Goal: Task Accomplishment & Management: Complete application form

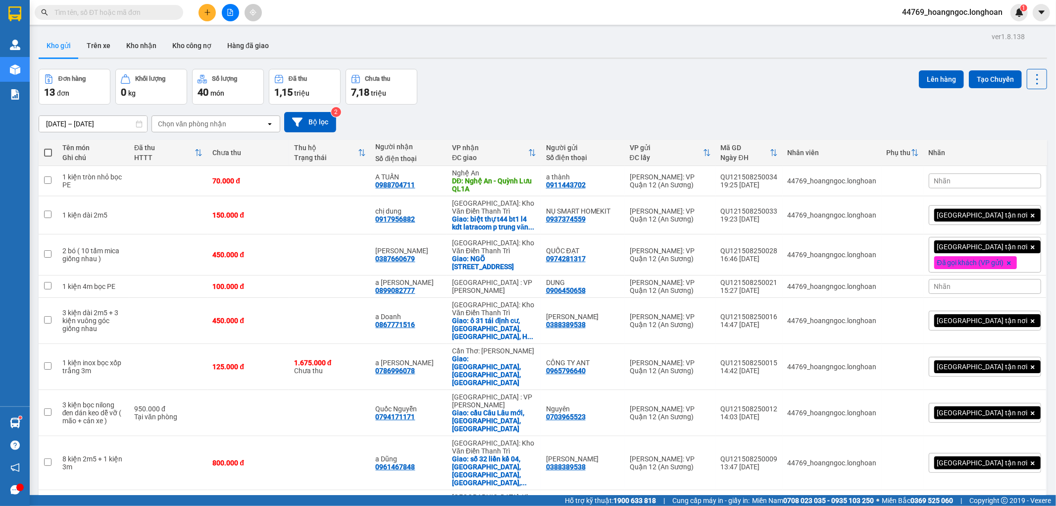
click at [205, 11] on icon "plus" at bounding box center [207, 12] width 7 height 7
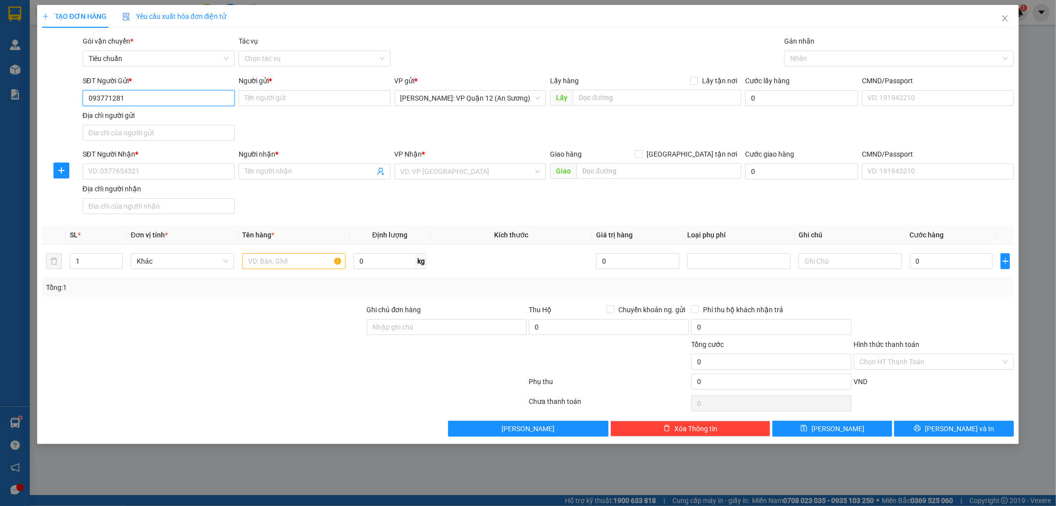
type input "0937712814"
click at [158, 115] on div "0937712814 - LIÊN ĐẶNG" at bounding box center [159, 117] width 140 height 11
type input "LIÊN ĐẶNG"
type input "0937712814"
click at [177, 174] on input "SĐT Người Nhận *" at bounding box center [159, 171] width 152 height 16
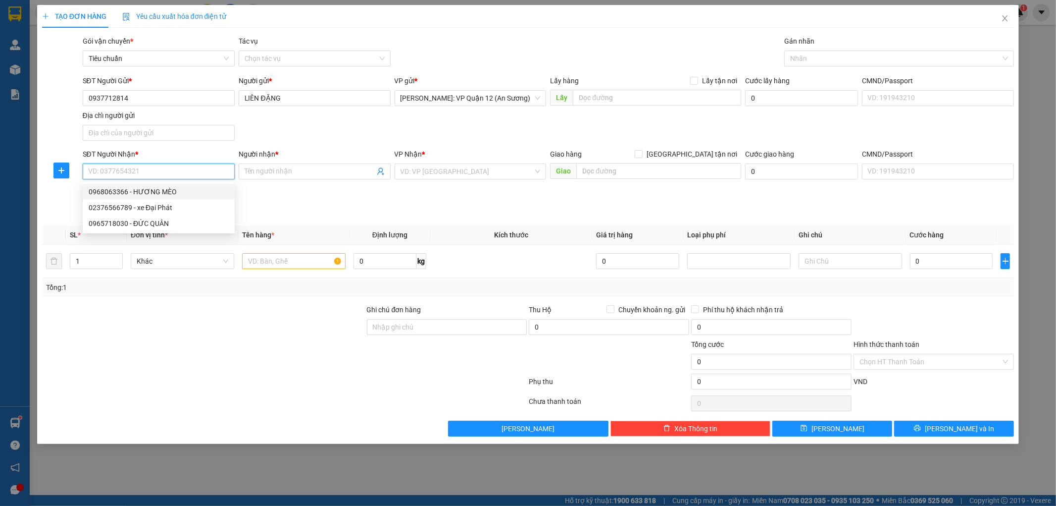
click at [167, 190] on div "0968063366 - HƯƠNG MÈO" at bounding box center [159, 191] width 140 height 11
type input "0968063366"
type input "HƯƠNG MÈO"
checkbox input "true"
type input "KHU SÂN CHƠI XÓM 9, [GEOGRAPHIC_DATA], [GEOGRAPHIC_DATA], [GEOGRAPHIC_DATA]"
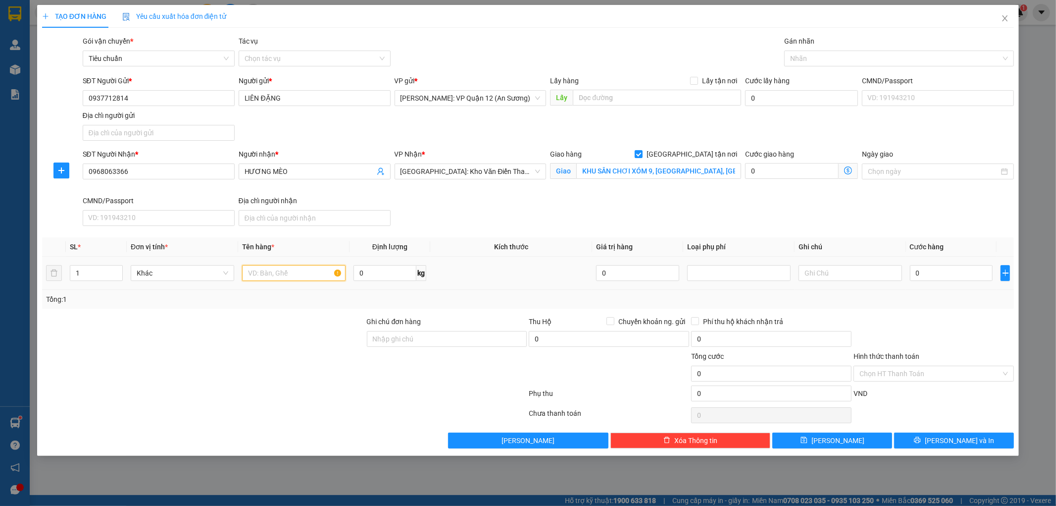
click at [278, 269] on input "text" at bounding box center [293, 273] width 103 height 16
type input "1 bao tải xanh ( quần áo )"
click at [469, 346] on input "Ghi chú đơn hàng" at bounding box center [447, 339] width 160 height 16
type input "nhận theo kiện - hư hỏng ko chịu trách nhiệm"
click at [819, 57] on div at bounding box center [894, 58] width 215 height 12
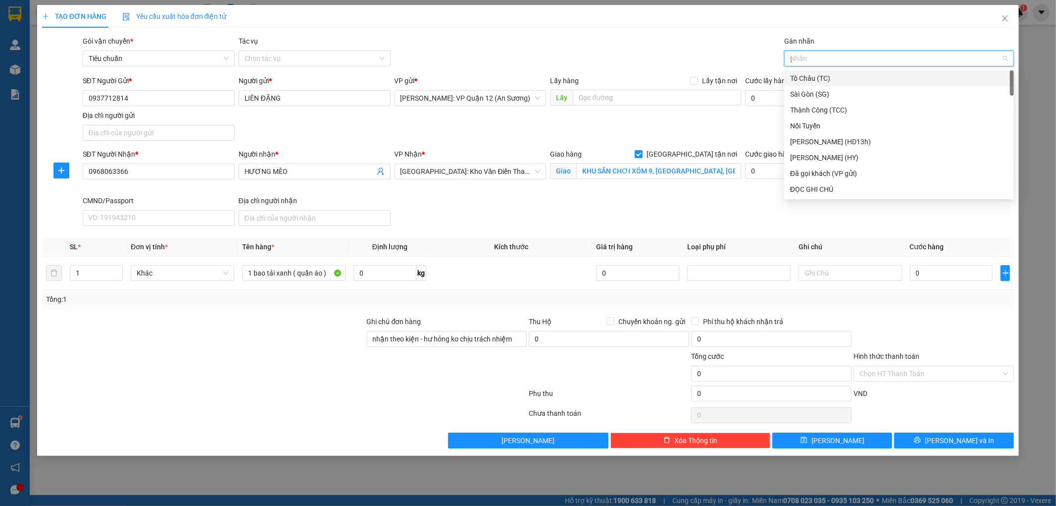
type input "gt"
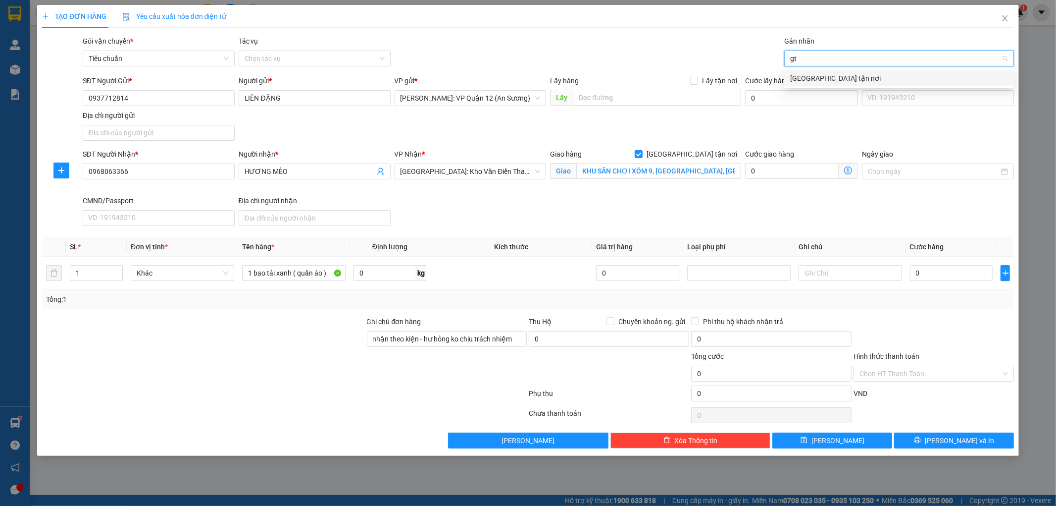
click at [818, 73] on div "[GEOGRAPHIC_DATA] tận nơi" at bounding box center [899, 78] width 218 height 11
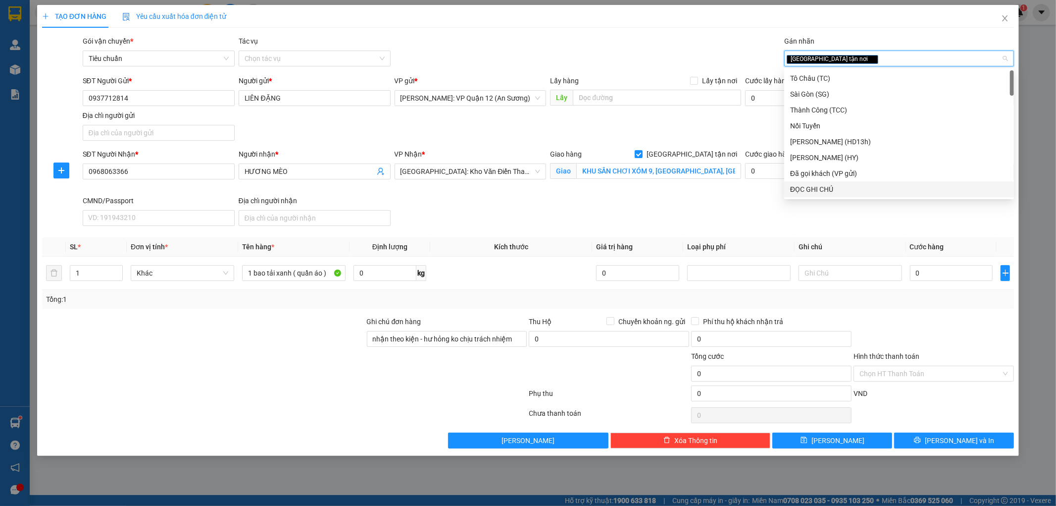
click at [926, 223] on div "SĐT Người Nhận * 0968063366 Người nhận * HƯƠNG MÈO VP Nhận * [GEOGRAPHIC_DATA]:…" at bounding box center [549, 189] width 936 height 81
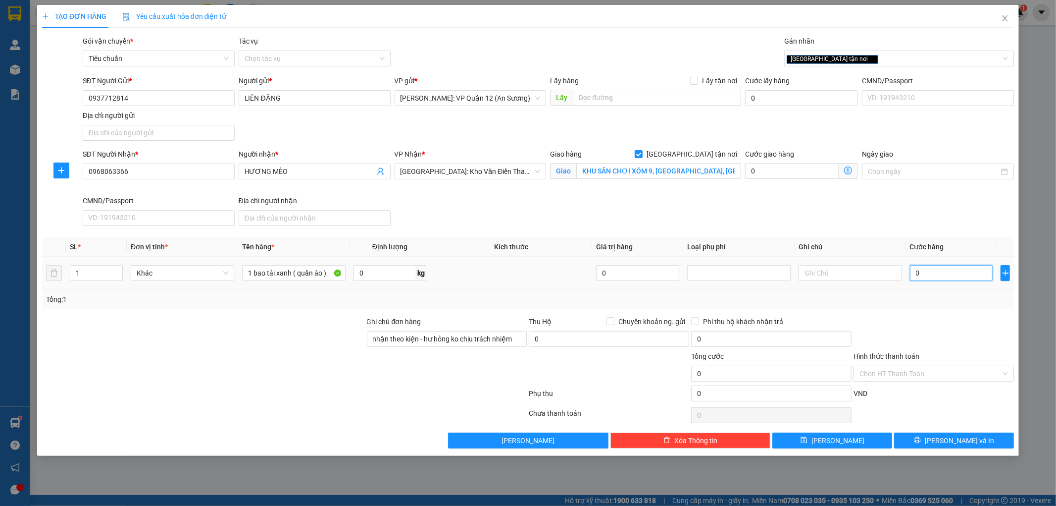
click at [945, 272] on input "0" at bounding box center [951, 273] width 83 height 16
type input "2"
type input "28"
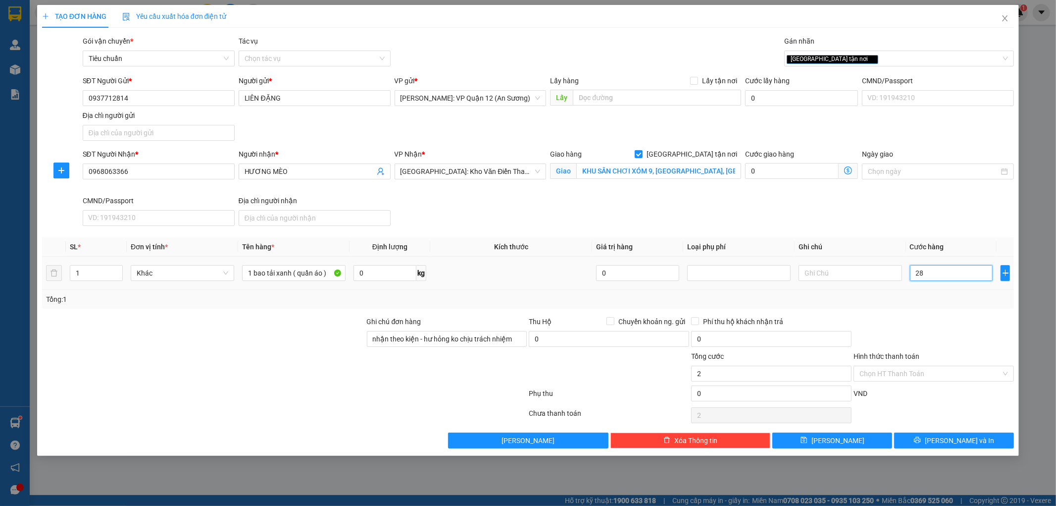
type input "28"
type input "280"
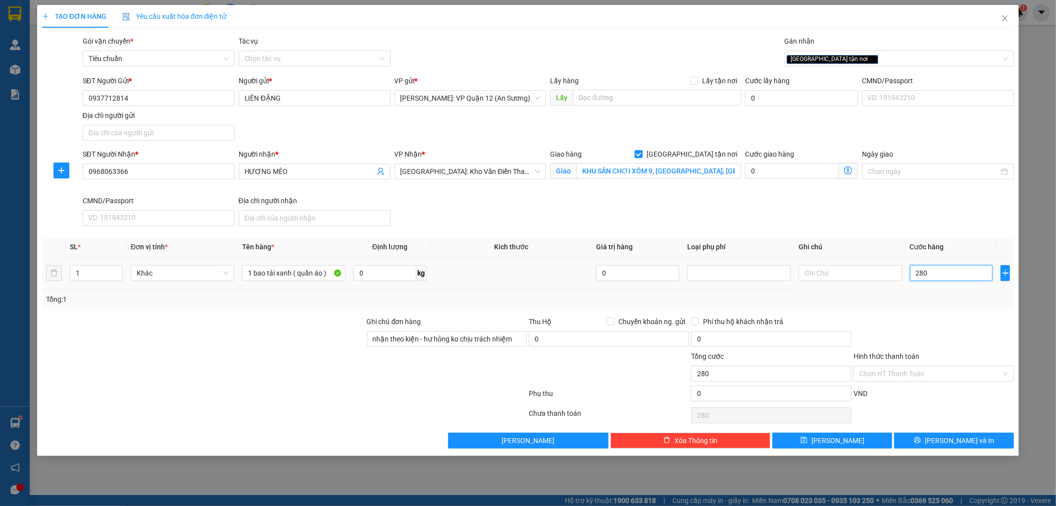
type input "2.800"
type input "28.000"
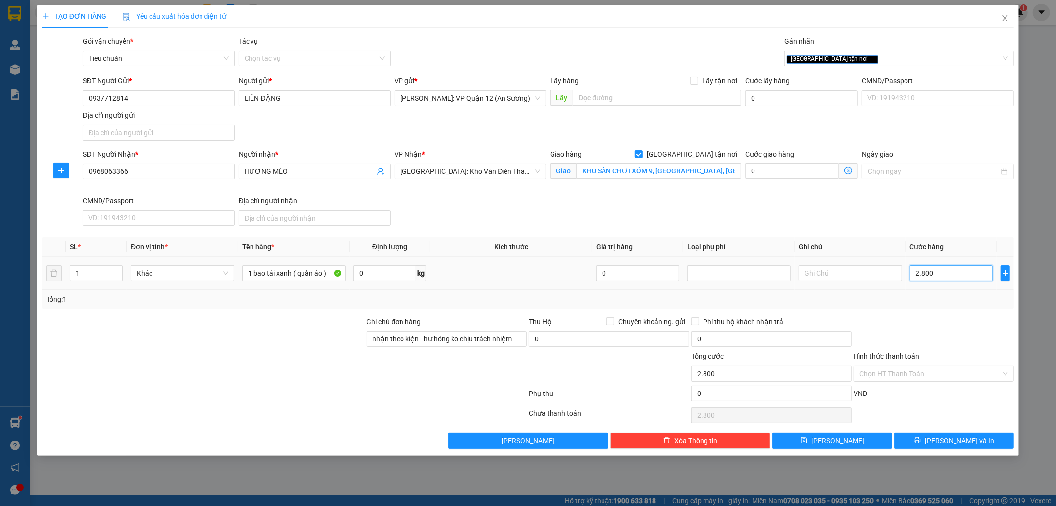
type input "28.000"
type input "280.000"
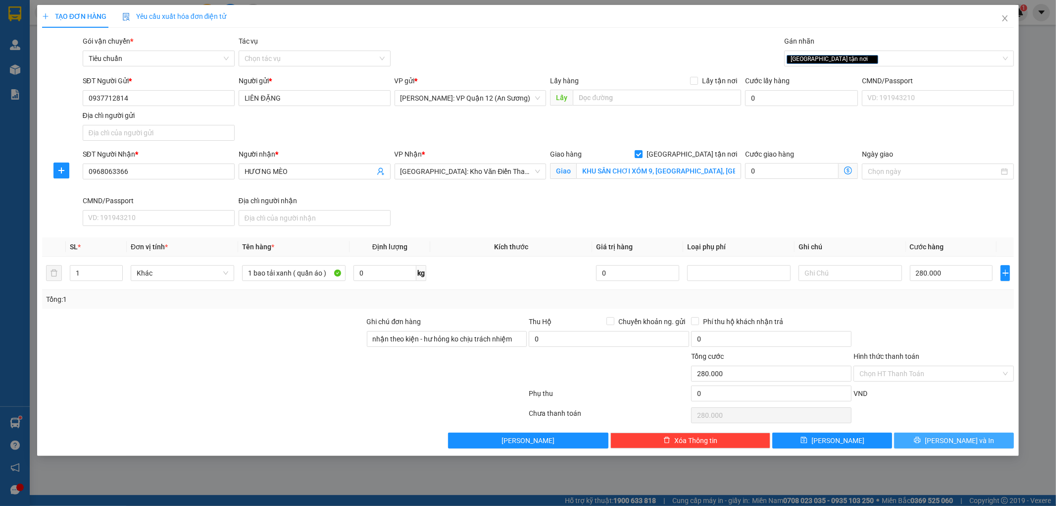
click at [953, 438] on span "[PERSON_NAME] và In" at bounding box center [959, 440] width 69 height 11
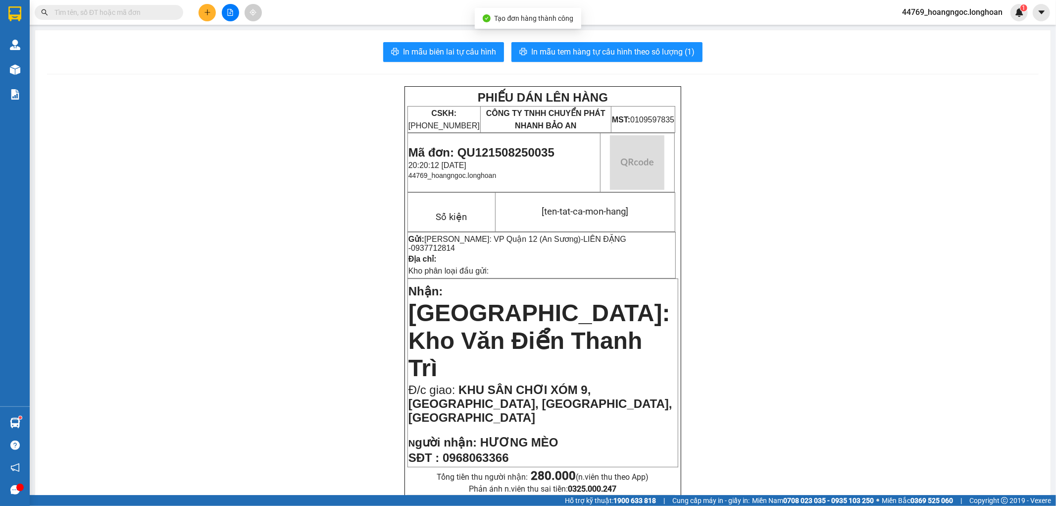
click at [471, 46] on span "In mẫu biên lai tự cấu hình" at bounding box center [449, 52] width 93 height 12
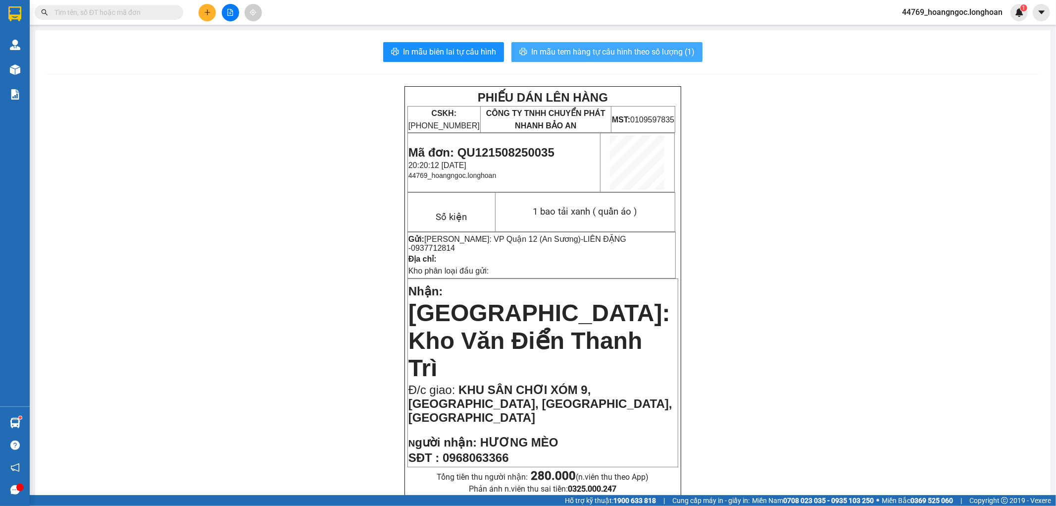
click at [650, 53] on span "In mẫu tem hàng tự cấu hình theo số lượng (1)" at bounding box center [612, 52] width 163 height 12
